Goal: Task Accomplishment & Management: Use online tool/utility

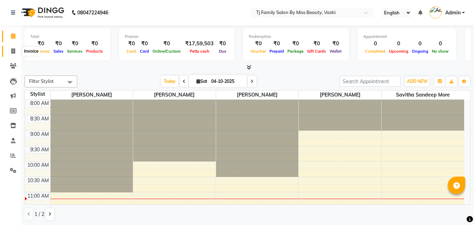
click at [11, 48] on span at bounding box center [13, 51] width 12 height 8
select select "703"
select select "service"
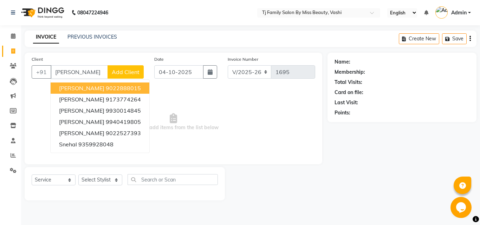
type input "[PERSON_NAME]"
drag, startPoint x: 21, startPoint y: 83, endPoint x: 79, endPoint y: 67, distance: 60.3
click at [79, 67] on input "[PERSON_NAME]" at bounding box center [79, 71] width 57 height 13
